Goal: Task Accomplishment & Management: Manage account settings

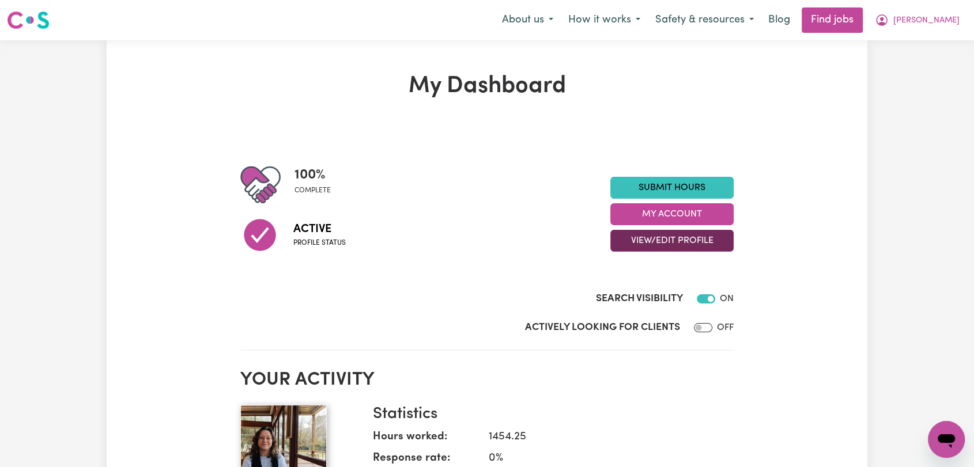
click at [691, 244] on button "View/Edit Profile" at bounding box center [671, 241] width 123 height 22
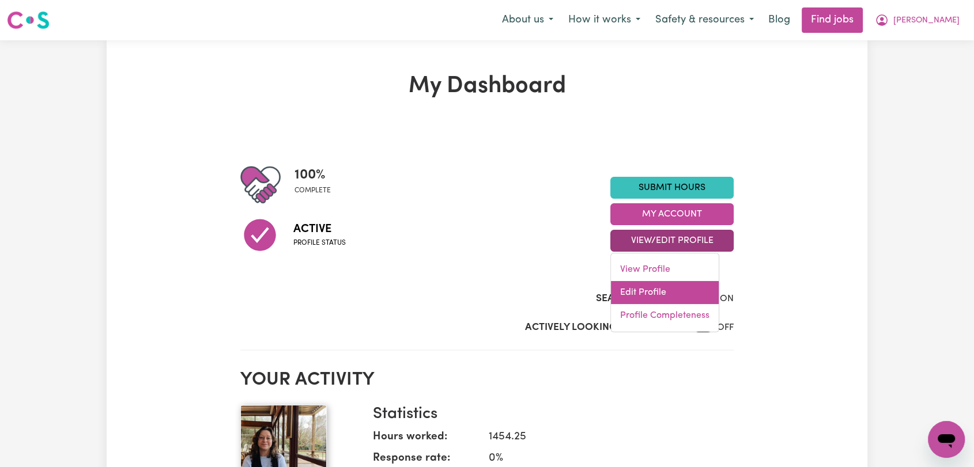
click at [678, 292] on link "Edit Profile" at bounding box center [665, 292] width 108 height 23
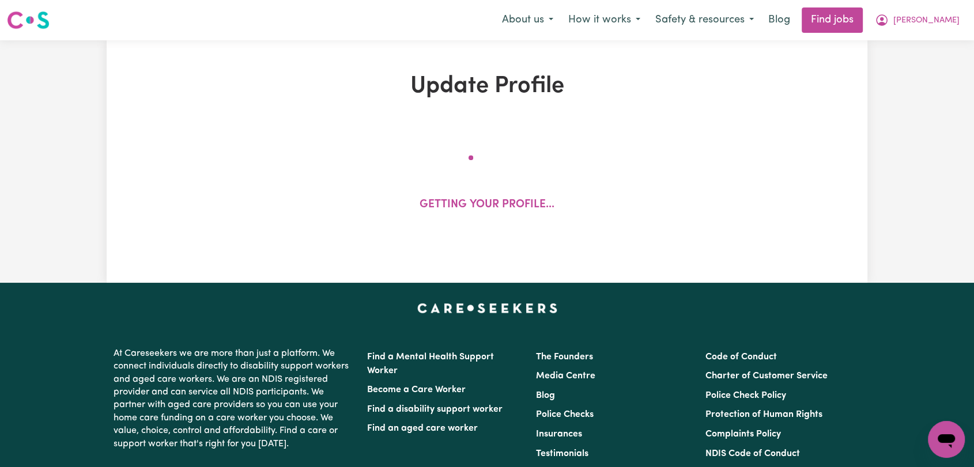
select select "[DEMOGRAPHIC_DATA]"
select select "[DEMOGRAPHIC_DATA] Citizen"
select select "Studying a healthcare related degree or qualification"
select select "50"
select select "65"
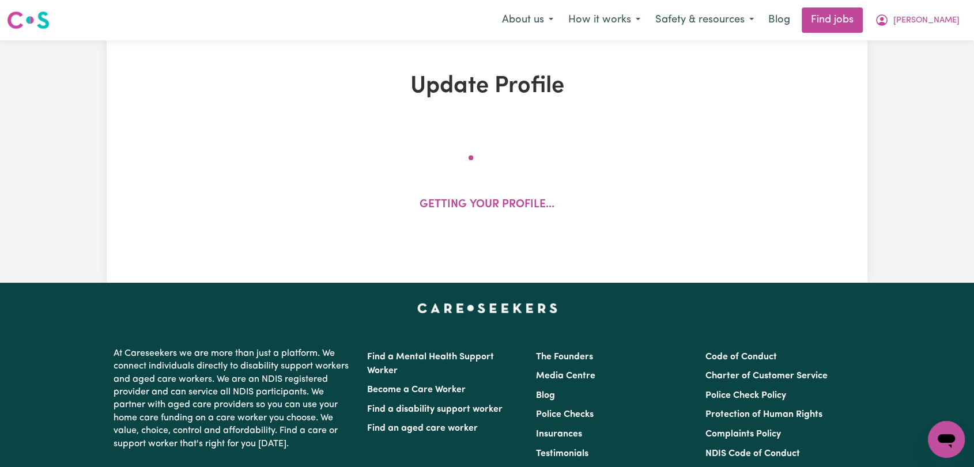
select select "75"
select select "90"
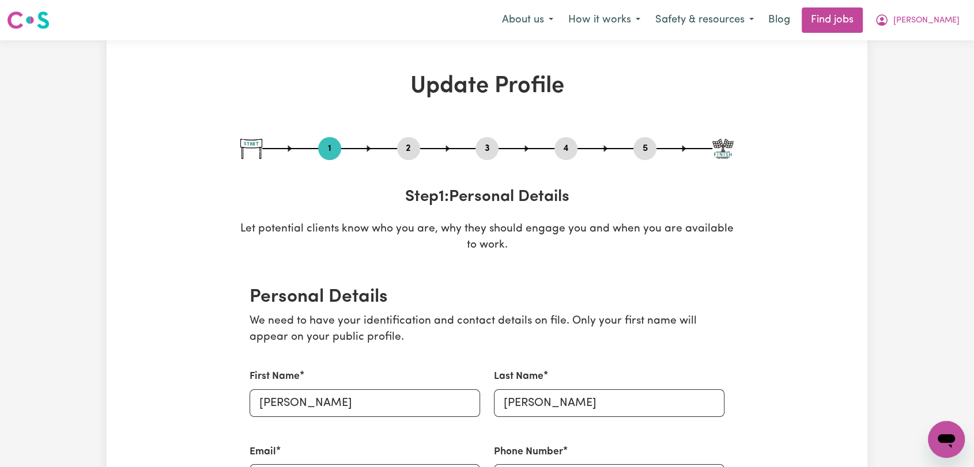
click at [489, 143] on button "3" at bounding box center [486, 148] width 23 height 15
select select "2017"
select select "2021"
select select "Certificate III (Individual Support)"
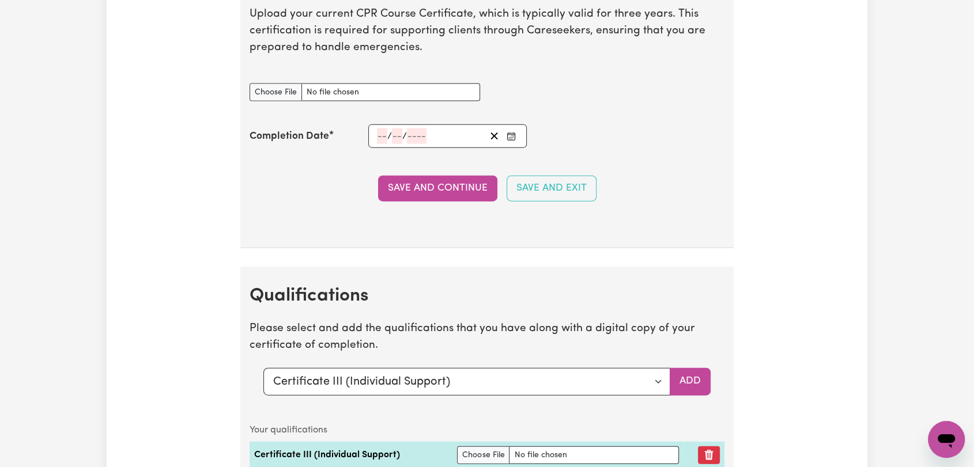
scroll to position [2433, 0]
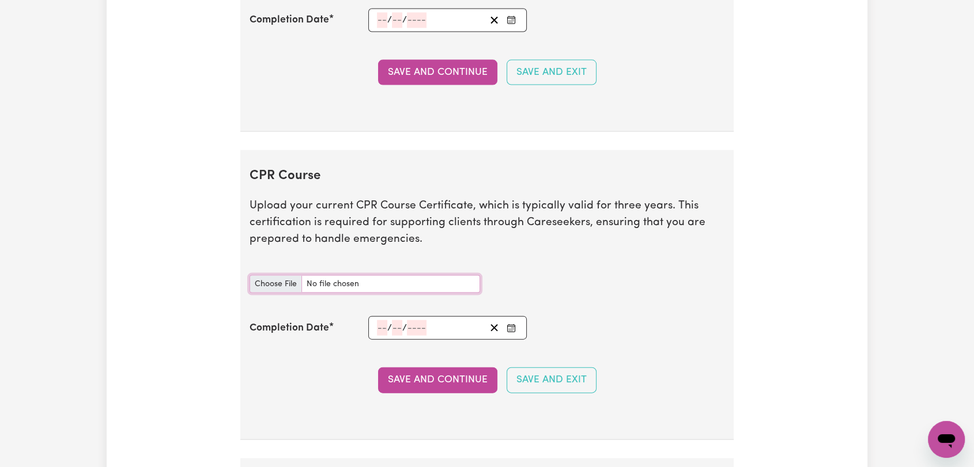
click at [260, 275] on input "CPR Course document" at bounding box center [364, 284] width 230 height 18
type input "C:\fakepath\[PERSON_NAME] CPR - [DATE].pdf"
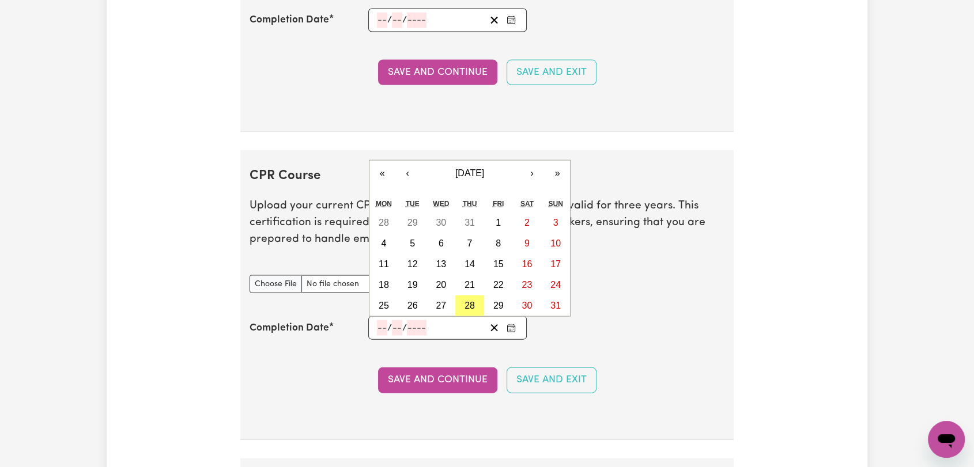
click at [379, 324] on input "number" at bounding box center [382, 328] width 10 height 16
type input "16"
type input "01"
type input "202"
type input "[DATE]"
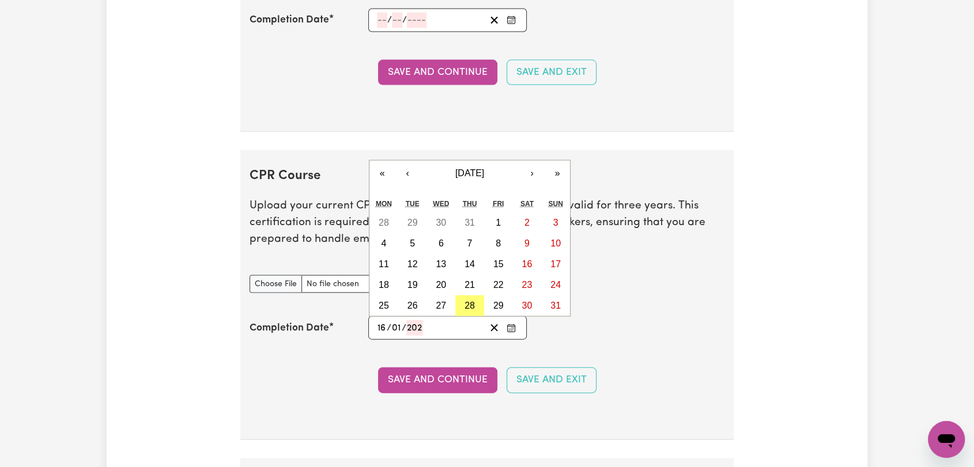
type input "1"
type input "2025"
click at [466, 261] on abbr "16" at bounding box center [469, 264] width 10 height 10
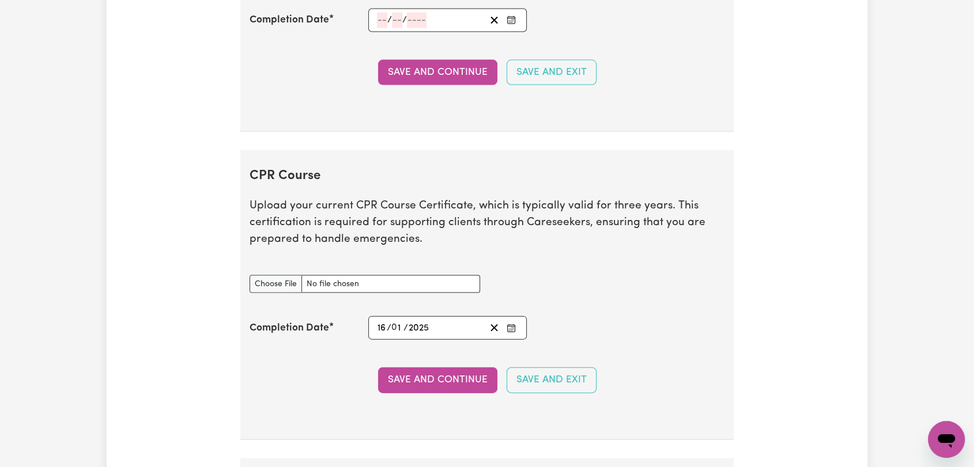
drag, startPoint x: 443, startPoint y: 369, endPoint x: 452, endPoint y: 413, distance: 44.8
click at [443, 370] on button "Save and Continue" at bounding box center [437, 380] width 119 height 25
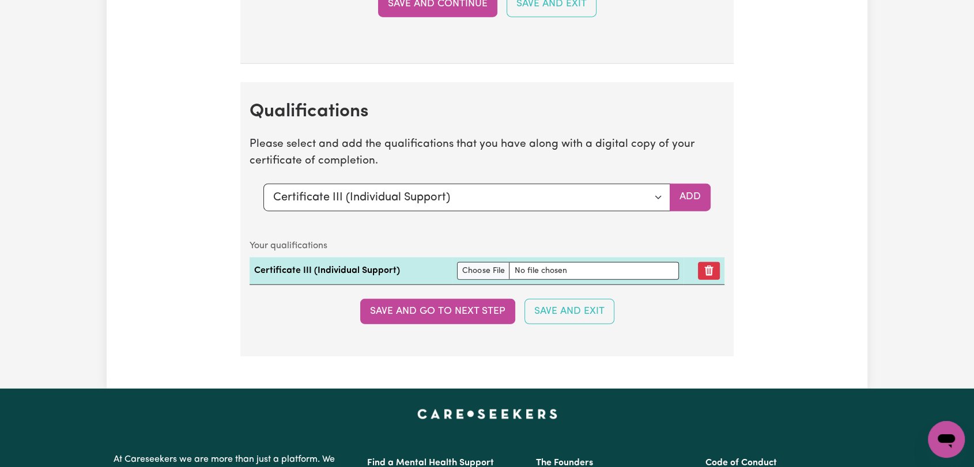
scroll to position [2887, 0]
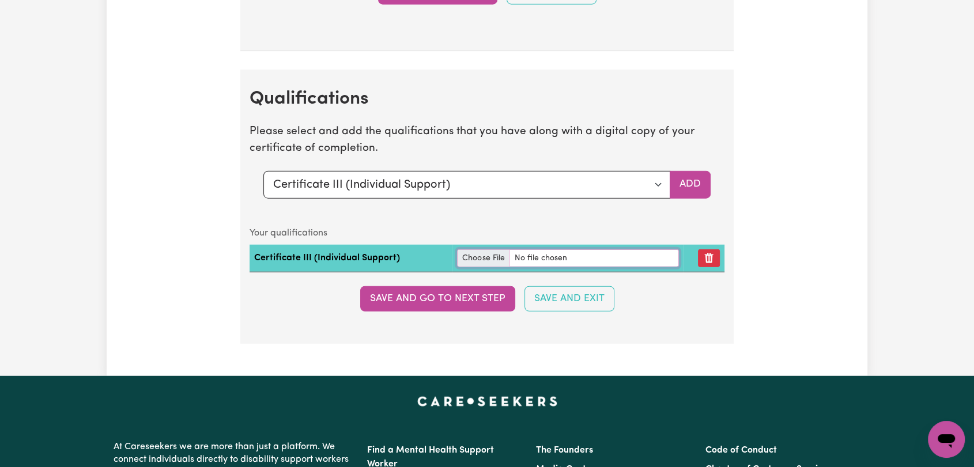
click at [479, 256] on input "file" at bounding box center [568, 258] width 222 height 18
type input "C:\fakepath\[PERSON_NAME] - Certificate III Individual Support.jpg"
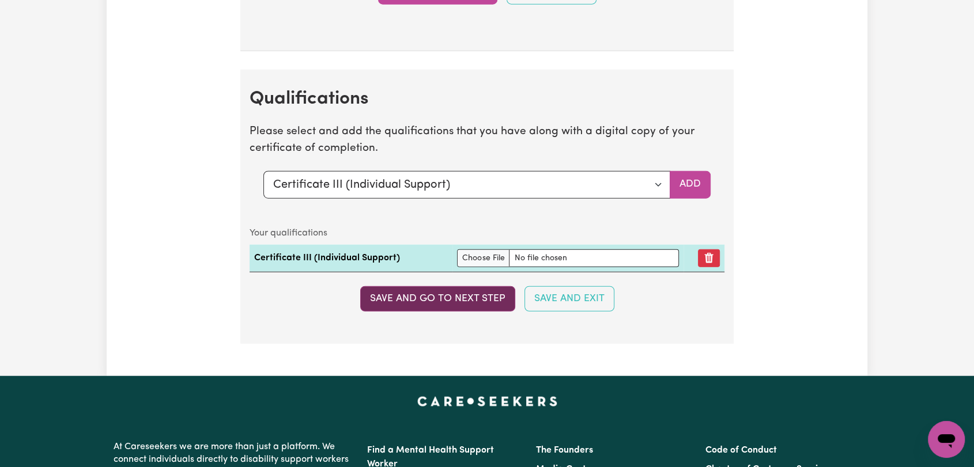
click at [456, 294] on button "Save and go to next step" at bounding box center [437, 298] width 155 height 25
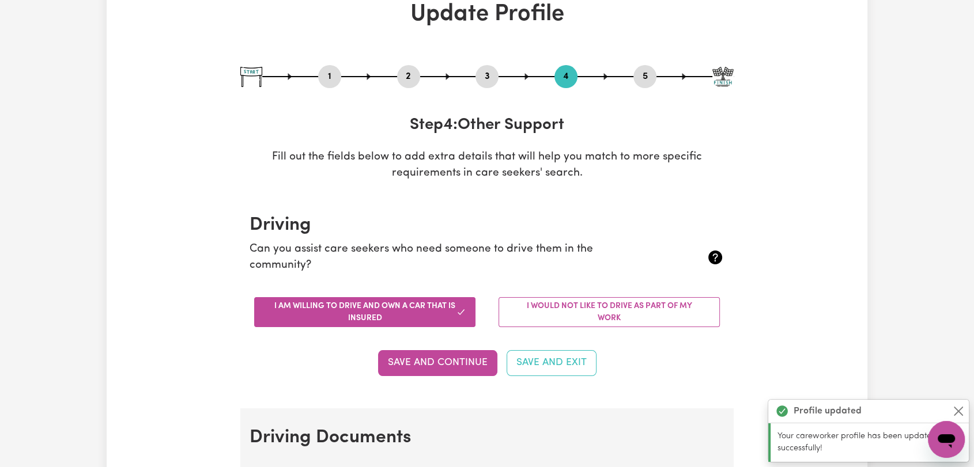
scroll to position [23, 0]
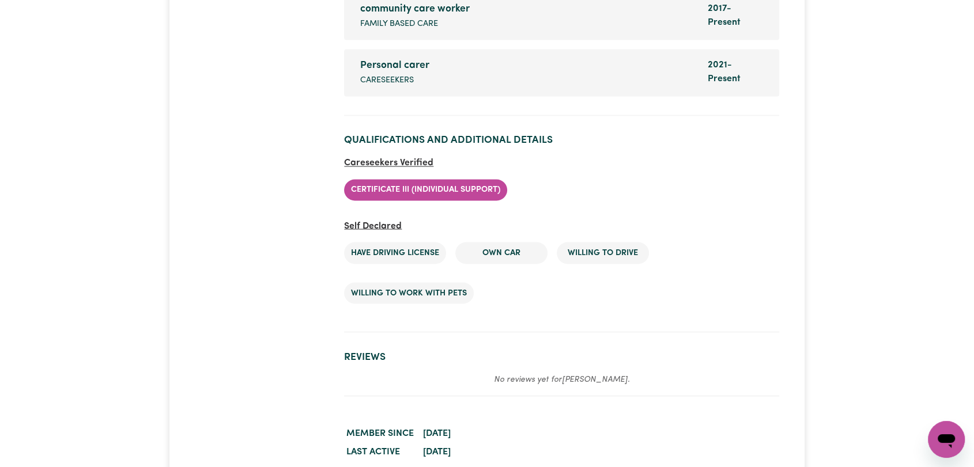
scroll to position [1793, 0]
